Goal: Transaction & Acquisition: Purchase product/service

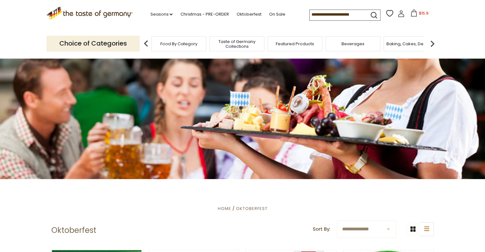
click at [421, 16] on span "$15.9" at bounding box center [423, 13] width 10 height 5
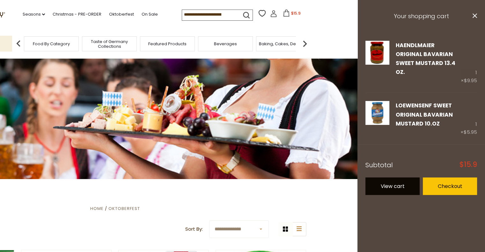
click at [399, 178] on link "View cart" at bounding box center [392, 187] width 54 height 18
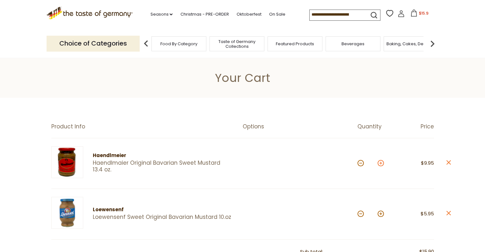
click at [379, 163] on button at bounding box center [380, 163] width 6 height 6
type input "*"
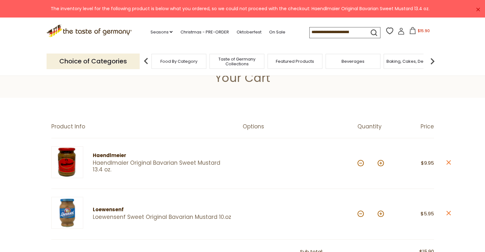
click at [479, 10] on link "×" at bounding box center [478, 10] width 4 height 4
